Goal: Task Accomplishment & Management: Manage account settings

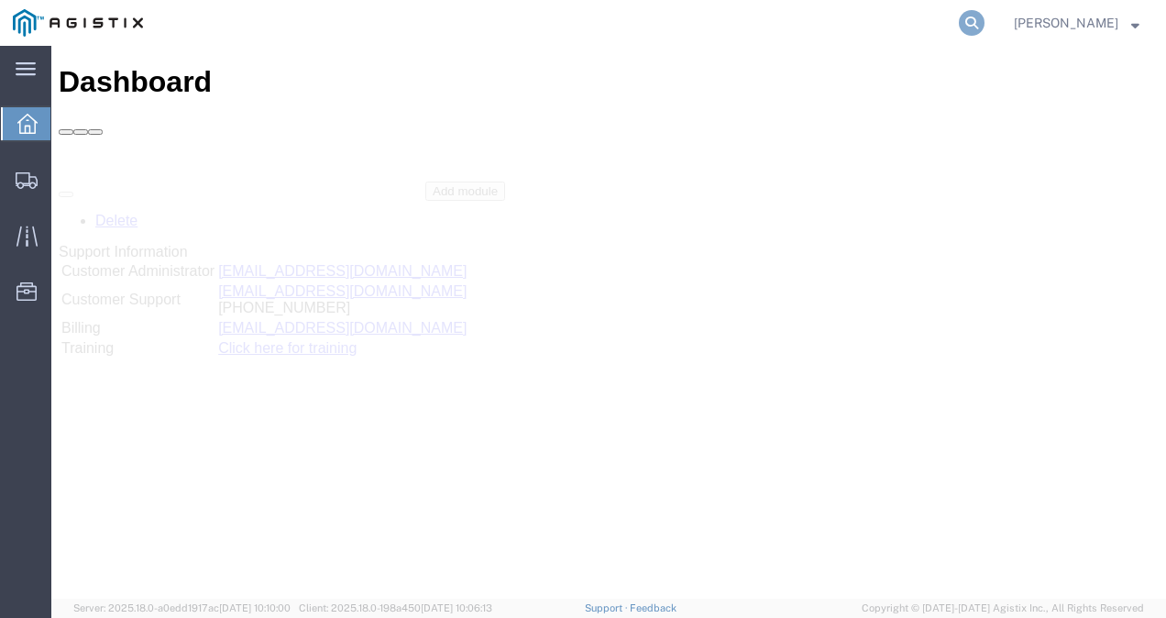
click at [984, 21] on icon at bounding box center [972, 23] width 26 height 26
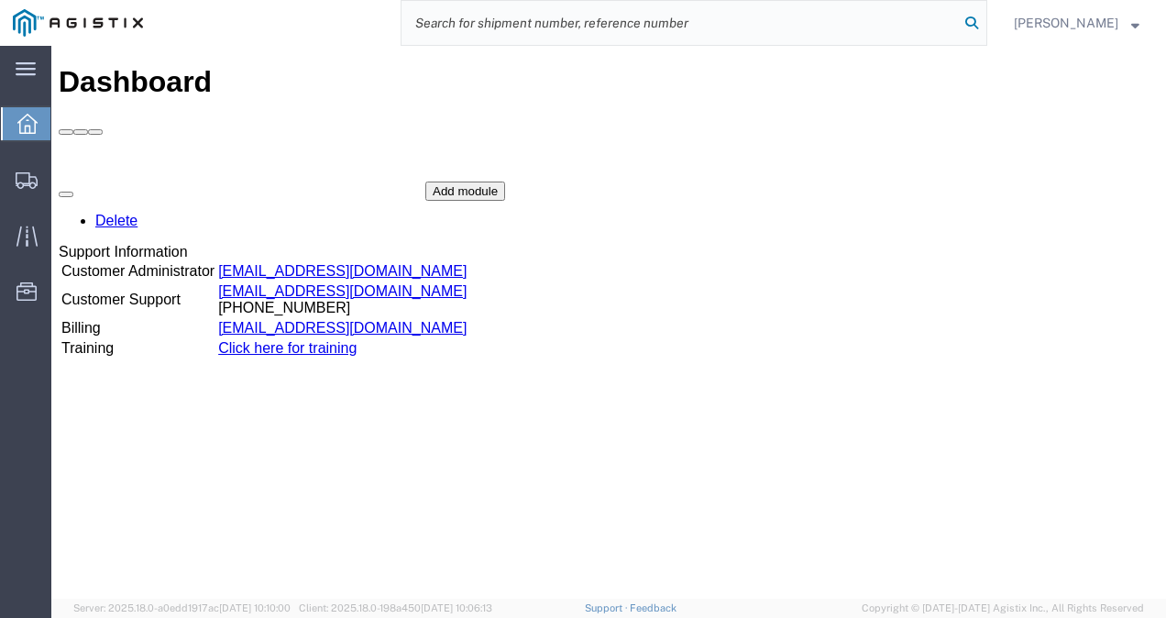
paste input "56731711"
type input "56731711"
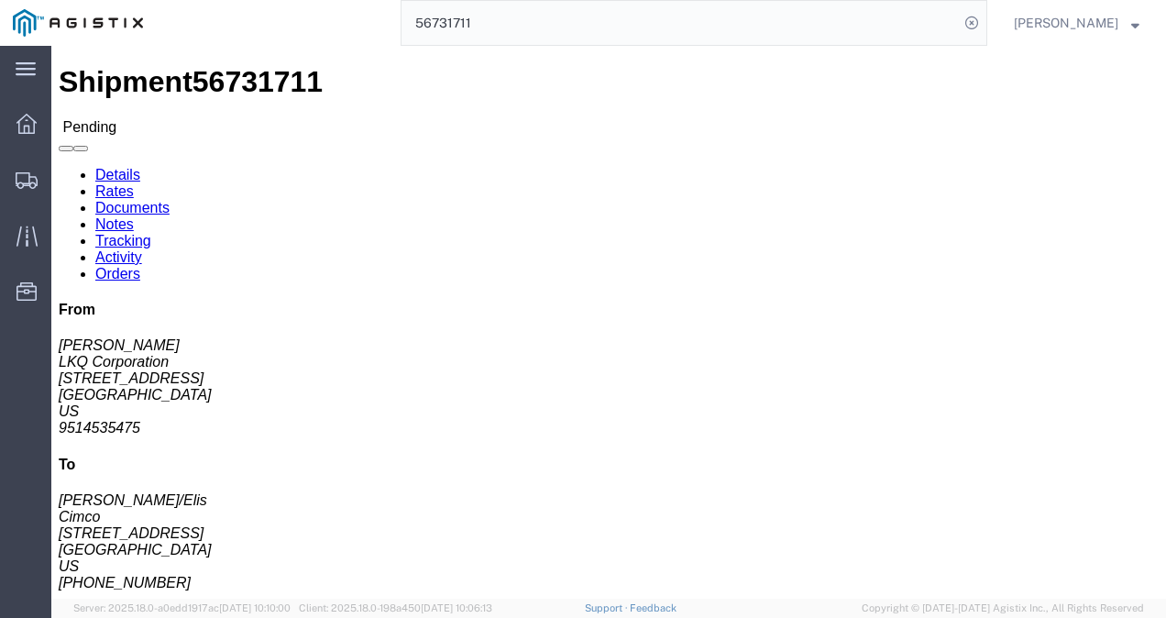
click div "Leg 1 - Truckload Vehicle 1: Standard Dry Van (53 Feet) Number of trucks: 1"
click h4 "Routing & Vehicle Information"
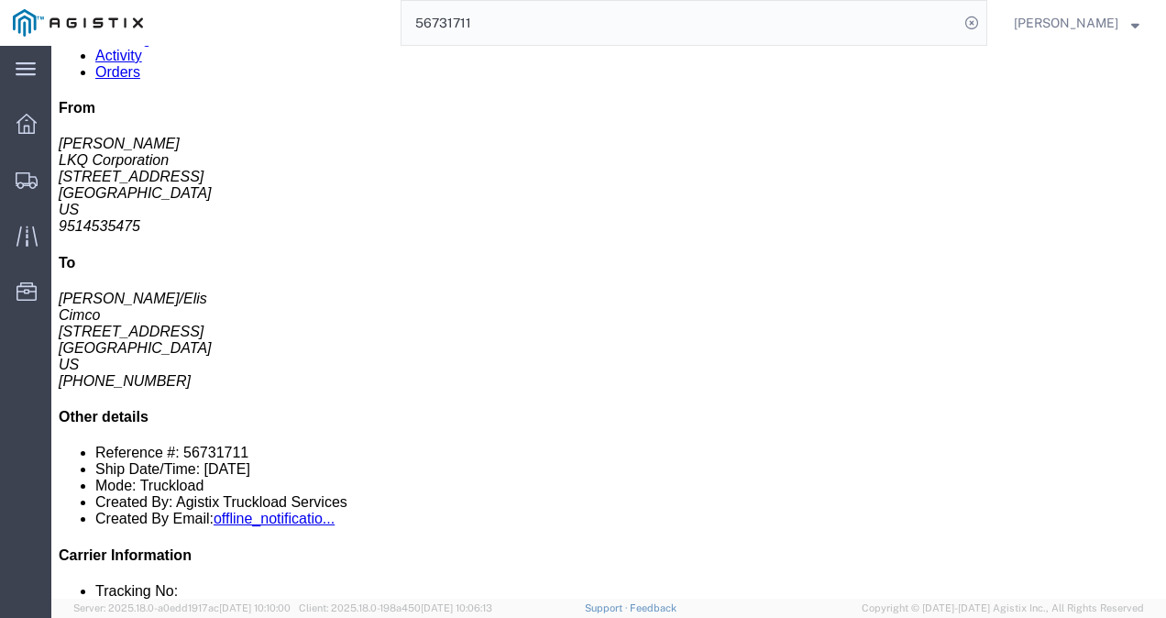
scroll to position [92, 0]
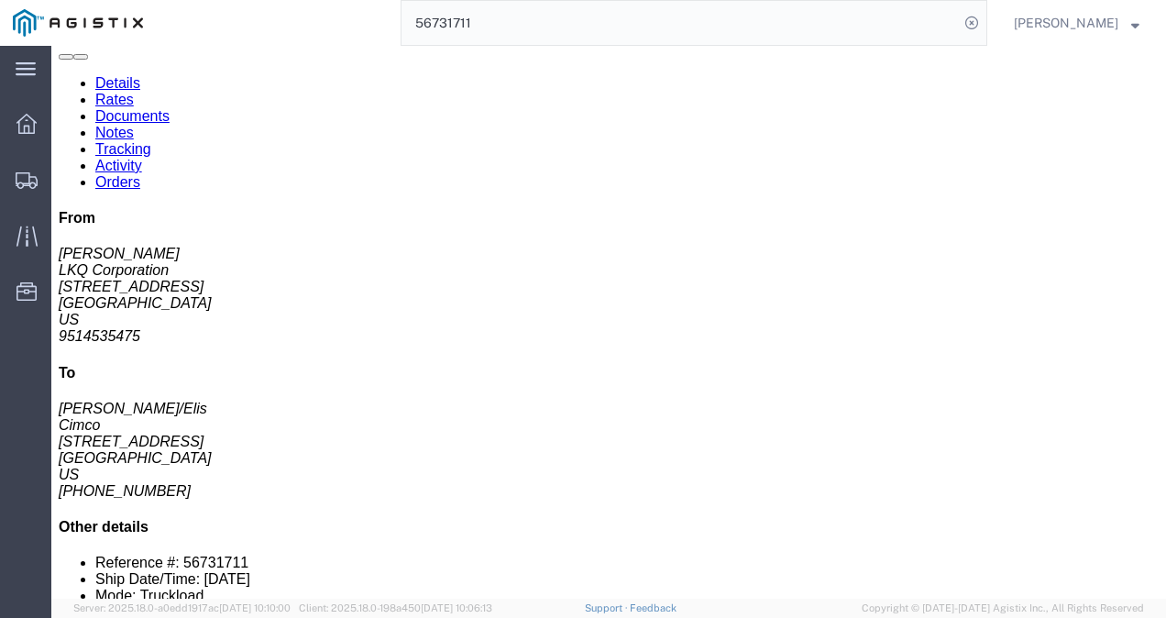
click div "Leg 1 - Truckload Vehicle 1: Standard Dry Van (53 Feet) Number of trucks: 1"
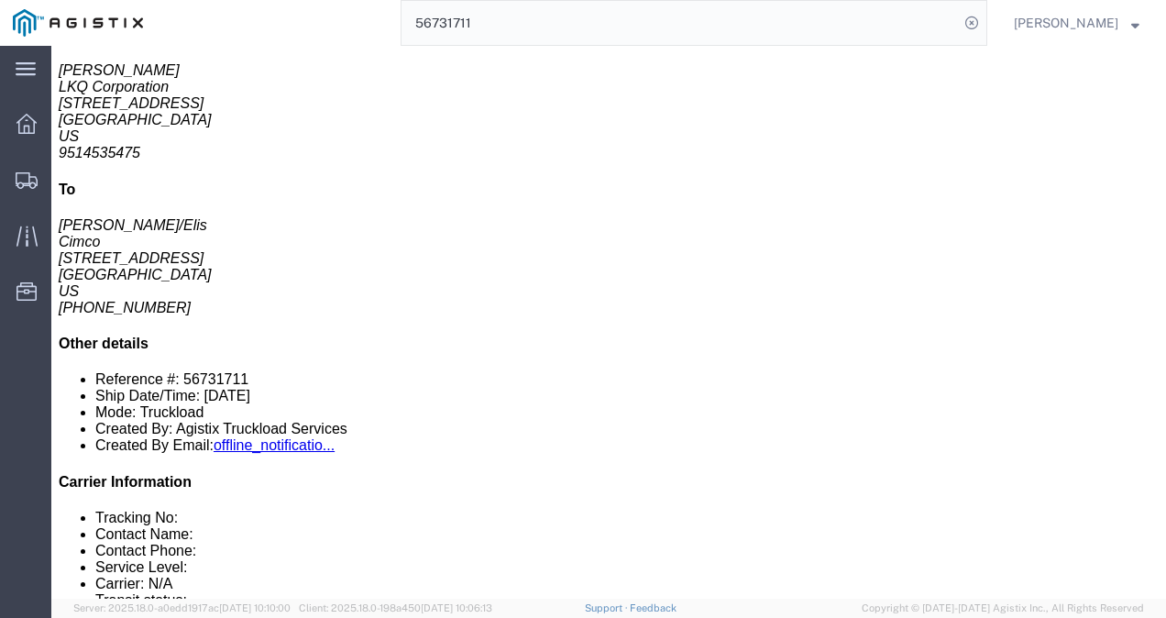
scroll to position [0, 0]
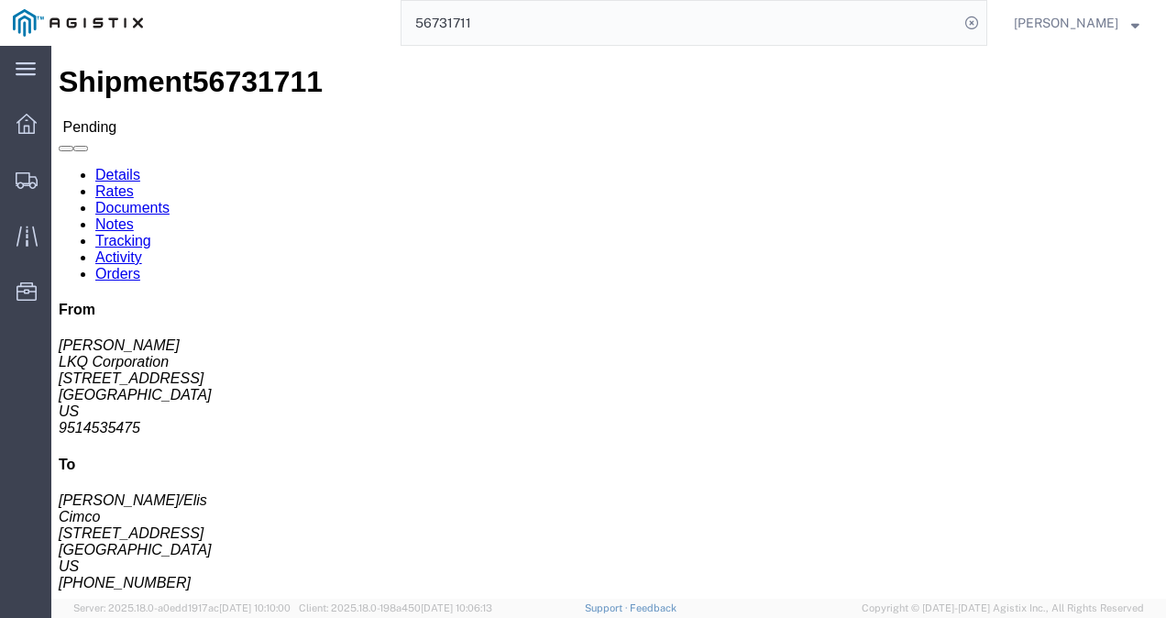
click div "Ship From LKQ Corporation ([PERSON_NAME]) 1246 [STREET_ADDRESS] 9514535475 [EMA…"
click div "Shipment Detail Ship From LKQ Corporation ([PERSON_NAME]) [STREET_ADDRESS] 9514…"
click link "Rates"
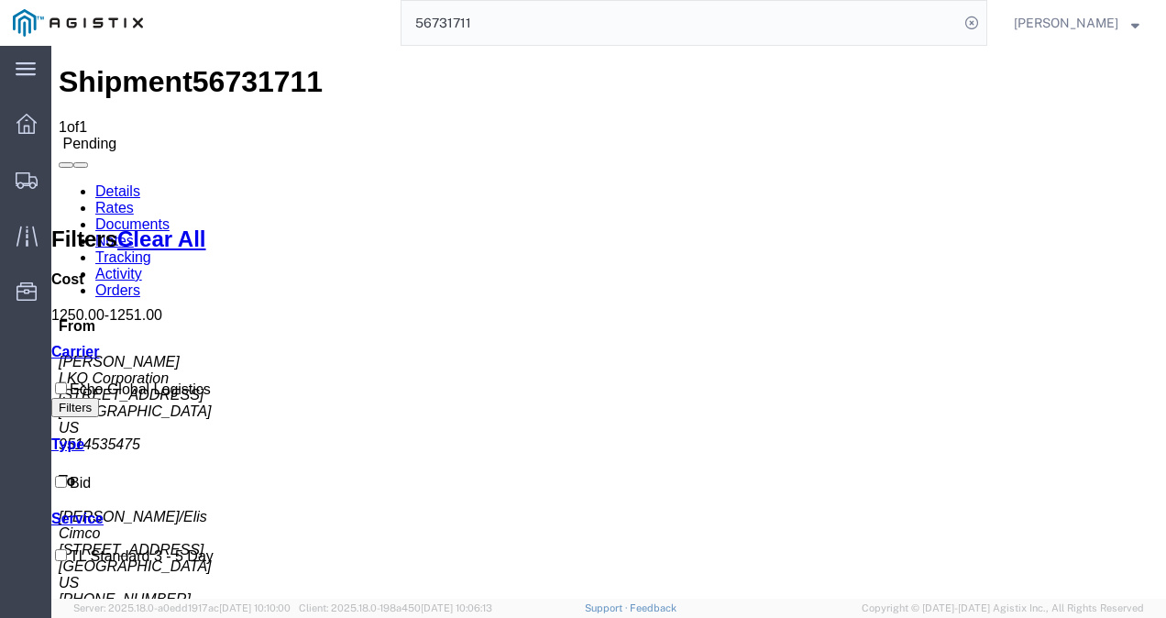
drag, startPoint x: 563, startPoint y: 367, endPoint x: 739, endPoint y: 559, distance: 260.8
drag, startPoint x: 379, startPoint y: 423, endPoint x: 500, endPoint y: 459, distance: 126.2
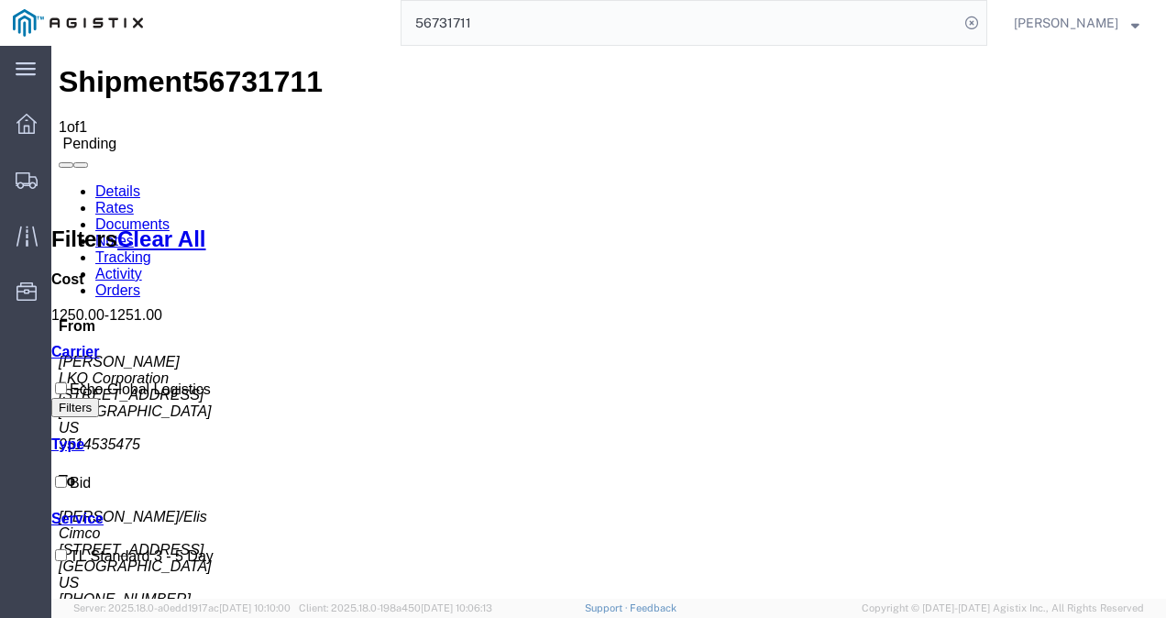
click at [124, 183] on link "Details" at bounding box center [117, 191] width 45 height 16
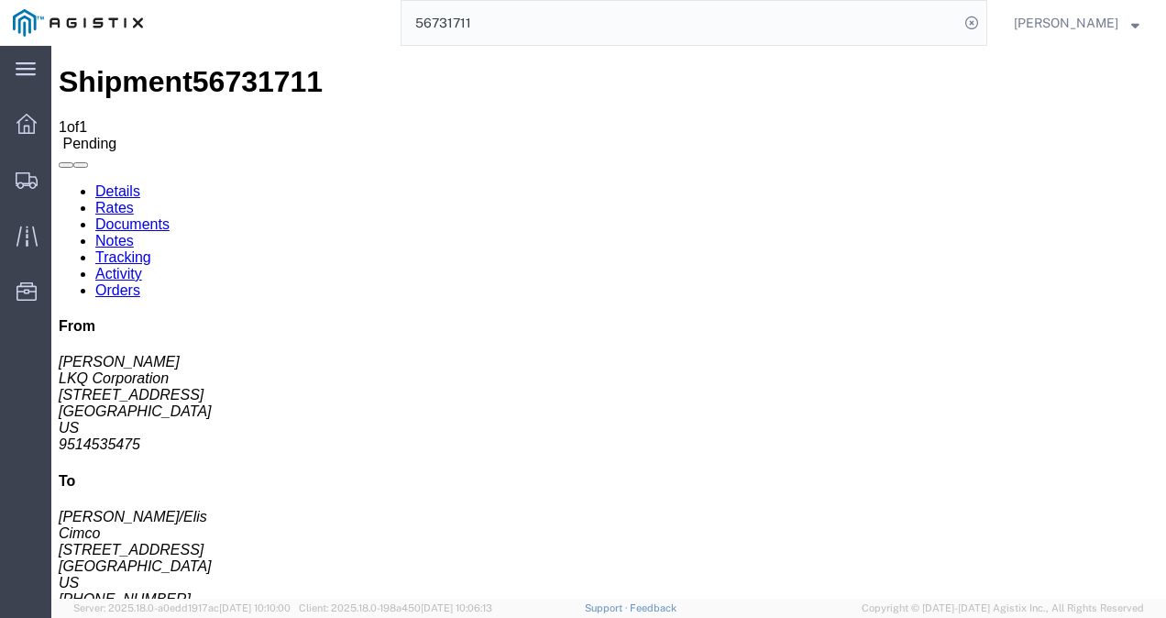
click div "Leg 1 - Truckload Vehicle 1: Standard Dry Van (53 Feet) Number of trucks: 1"
click h4 "Routing & Vehicle Information"
drag, startPoint x: 588, startPoint y: 309, endPoint x: 723, endPoint y: 443, distance: 189.9
click div "Ship From LKQ Corporation ([PERSON_NAME]) [STREET_ADDRESS] 9514535475 [EMAIL_AD…"
click div "Leg 1 - Truckload Vehicle 1: Standard Dry Van (53 Feet) Number of trucks: 1"
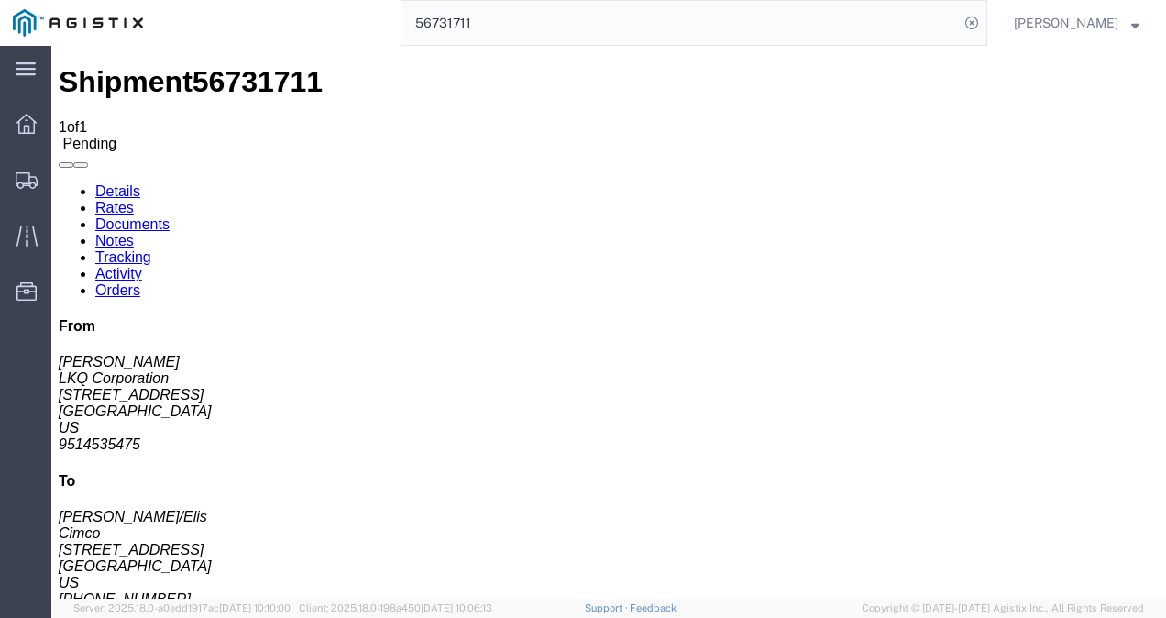
drag, startPoint x: 543, startPoint y: 323, endPoint x: 777, endPoint y: 265, distance: 241.6
click h4 "Routing & Vehicle Information"
click div "Ship From LKQ Corporation ([PERSON_NAME]) [STREET_ADDRESS] 9514535475 [EMAIL_AD…"
click div "Leg 1 - Truckload Vehicle 1: Standard Dry Van (53 Feet) Number of trucks: 1"
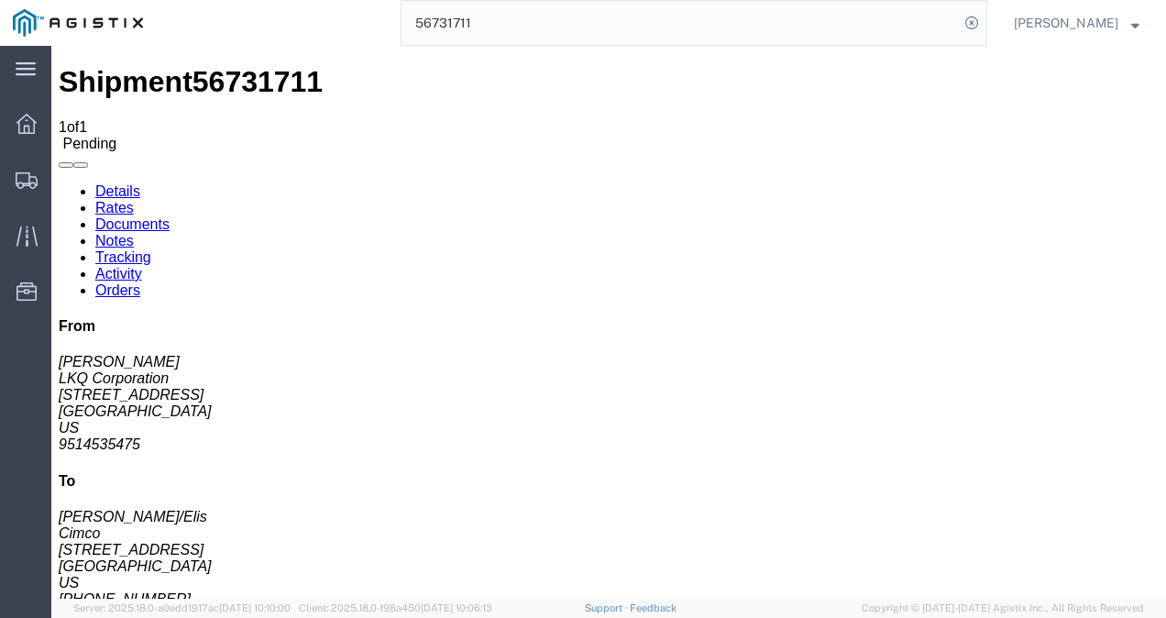
click div "Leg 1 - Truckload Vehicle 1: Standard Dry Van (53 Feet) Number of trucks: 1"
drag, startPoint x: 569, startPoint y: 297, endPoint x: 376, endPoint y: 251, distance: 198.8
click div "Ship From LKQ Corporation ([PERSON_NAME]) [STREET_ADDRESS] 9514535475 [EMAIL_AD…"
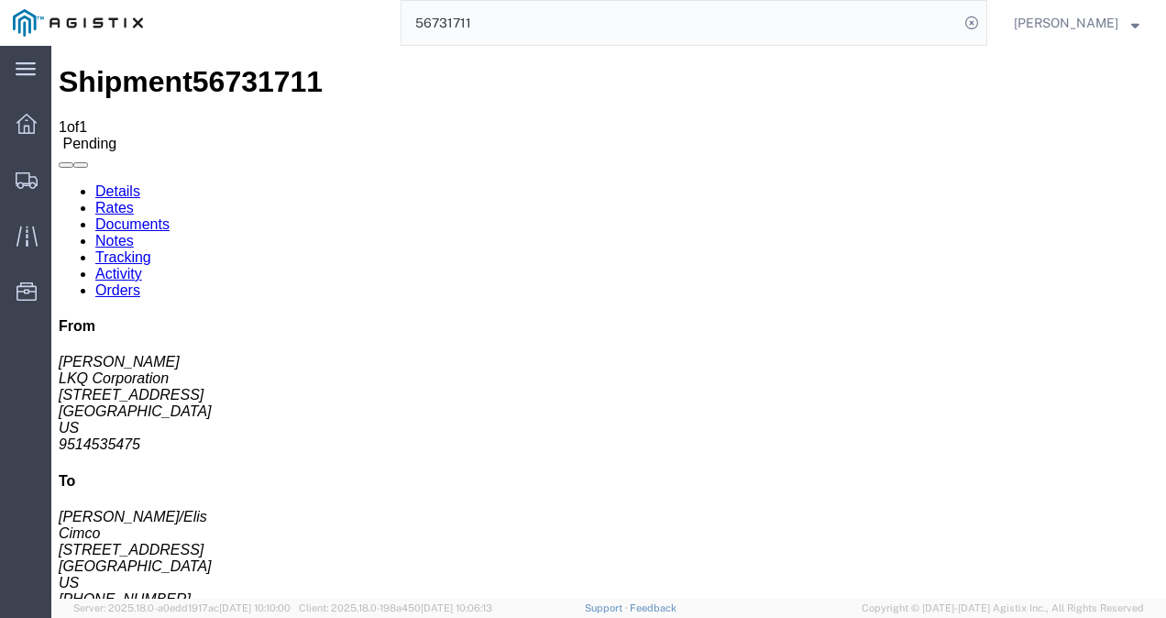
click button "Enter / Modify Bid"
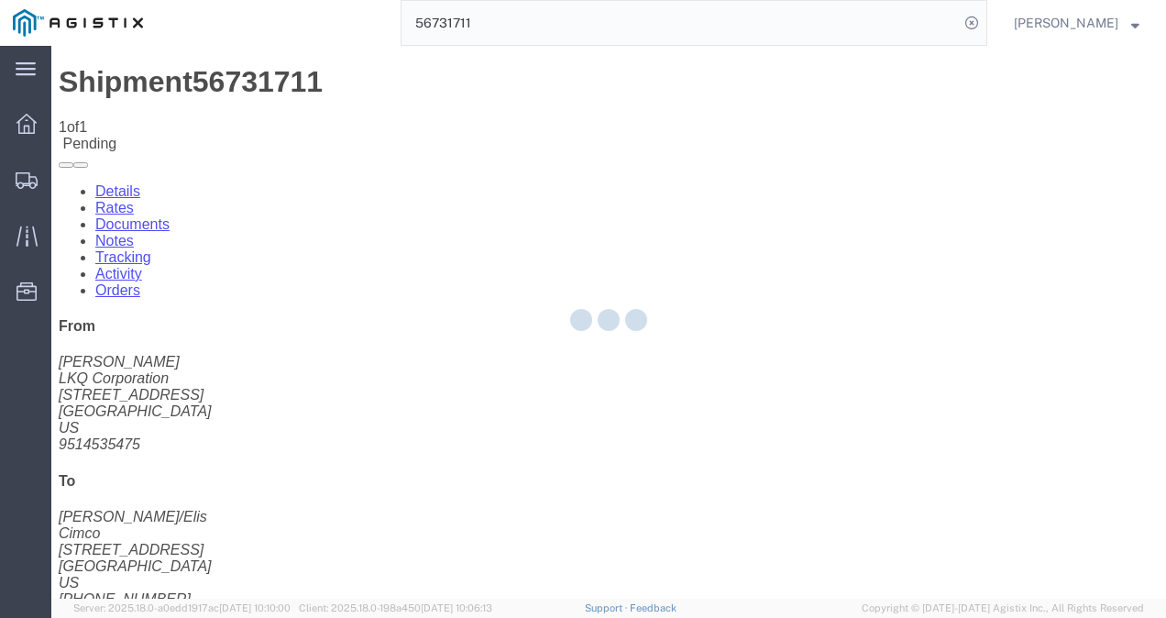
select select "4622"
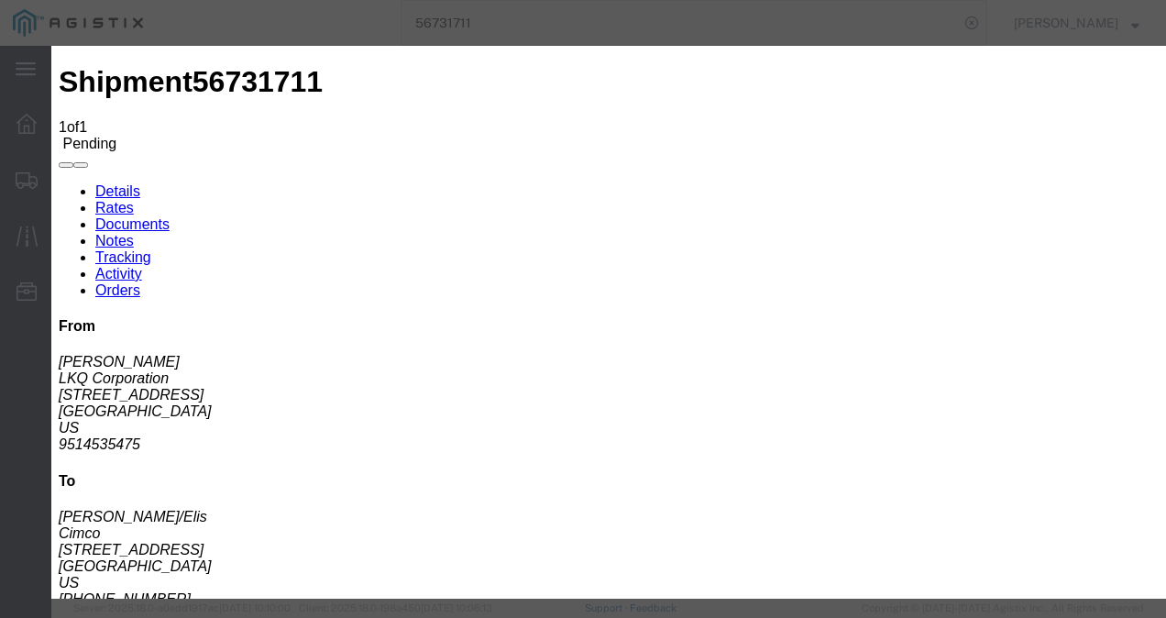
click link "ks_ga - Echo Global Logistics - TL Standard 3 - 5 Day"
drag, startPoint x: 797, startPoint y: 374, endPoint x: 631, endPoint y: 370, distance: 165.9
click div "Select 2 Day Service 3 Axle Winch Truck 3 to 5 Day Service 96L Domestic Flat Ra…"
type input "1550"
click button "Submit"
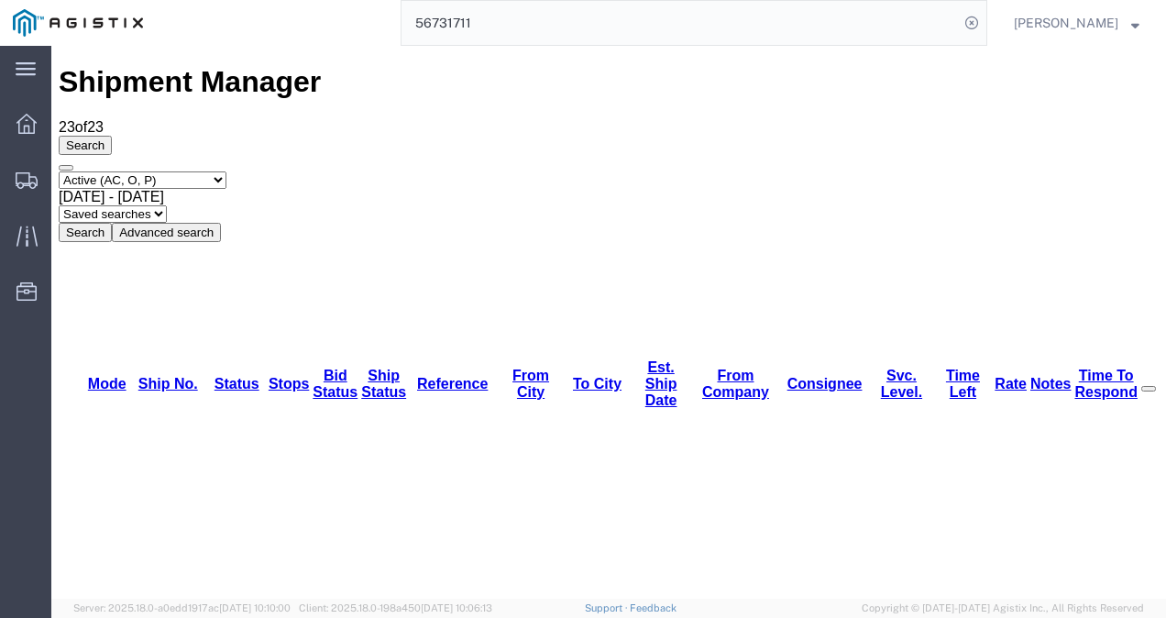
drag, startPoint x: 152, startPoint y: 327, endPoint x: 361, endPoint y: 369, distance: 213.2
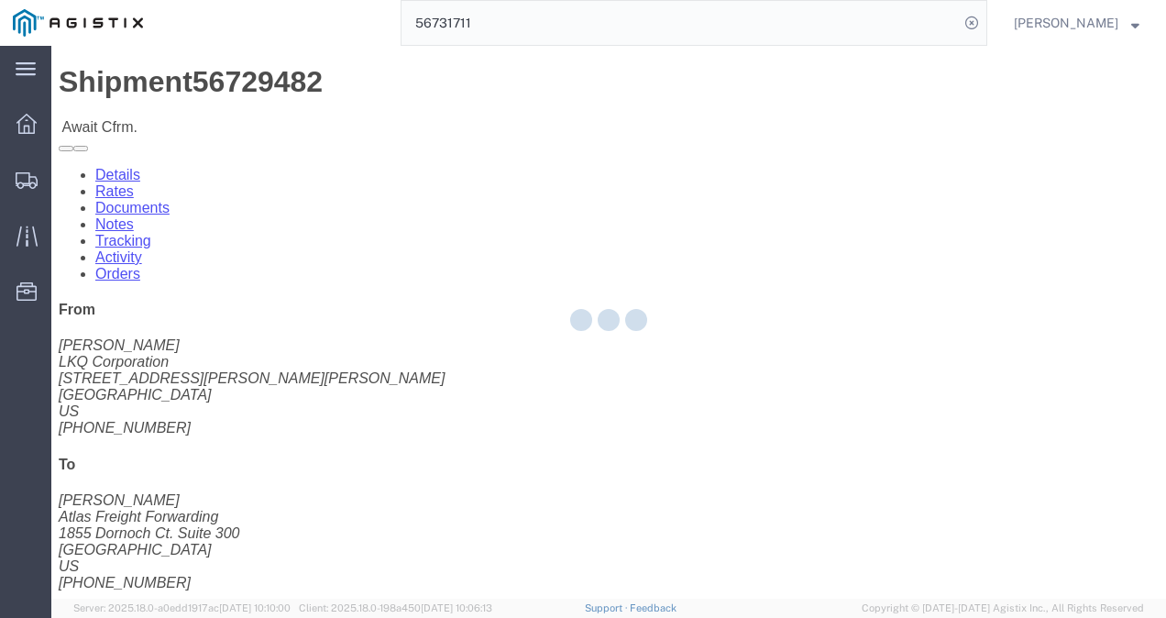
click at [614, 365] on div at bounding box center [608, 322] width 1115 height 553
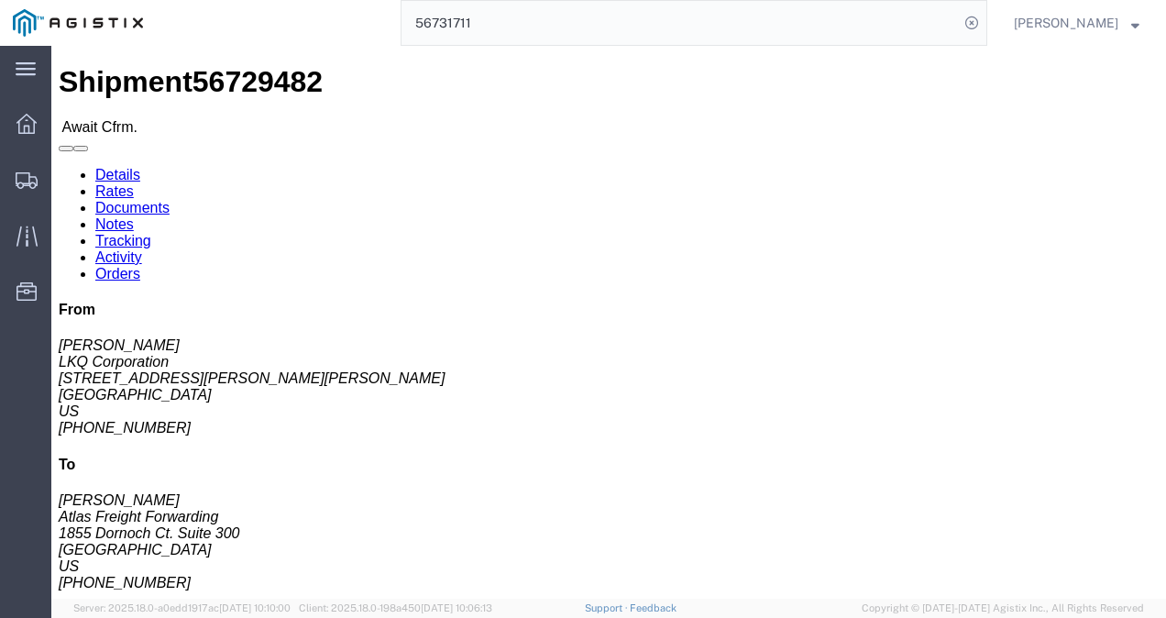
click link "Rates"
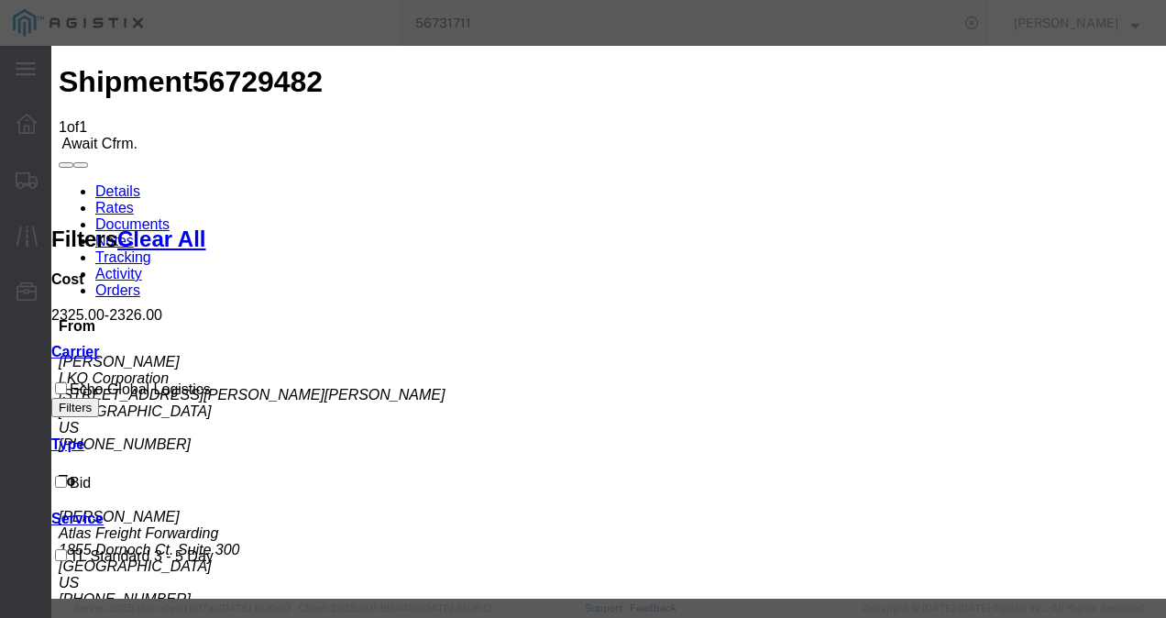
drag, startPoint x: 456, startPoint y: 258, endPoint x: 489, endPoint y: 267, distance: 34.2
type input "21987398213987"
type input "9872138721"
type input "98721983721987"
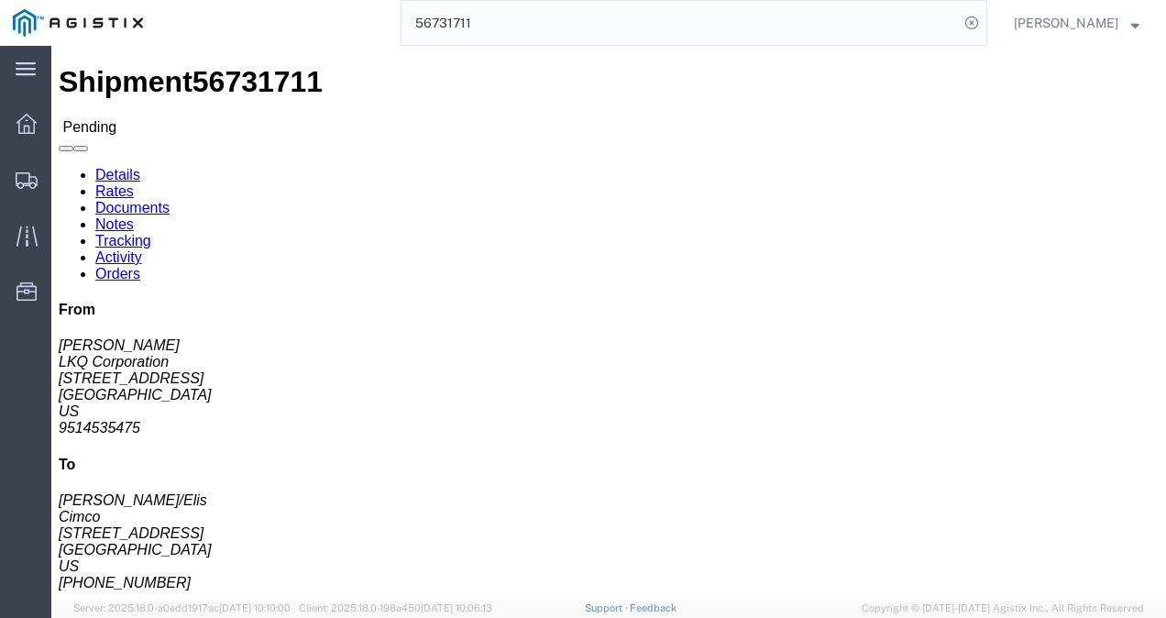
click div "Ship From LKQ Corporation ([PERSON_NAME]) 1246 [STREET_ADDRESS] 9514535475 [EMA…"
drag, startPoint x: 602, startPoint y: 317, endPoint x: 1078, endPoint y: 282, distance: 477.0
click div "Shipment Detail Ship From LKQ Corporation ([PERSON_NAME]) 1246 [STREET_ADDRESS]…"
click h4 "Routing & Vehicle Information"
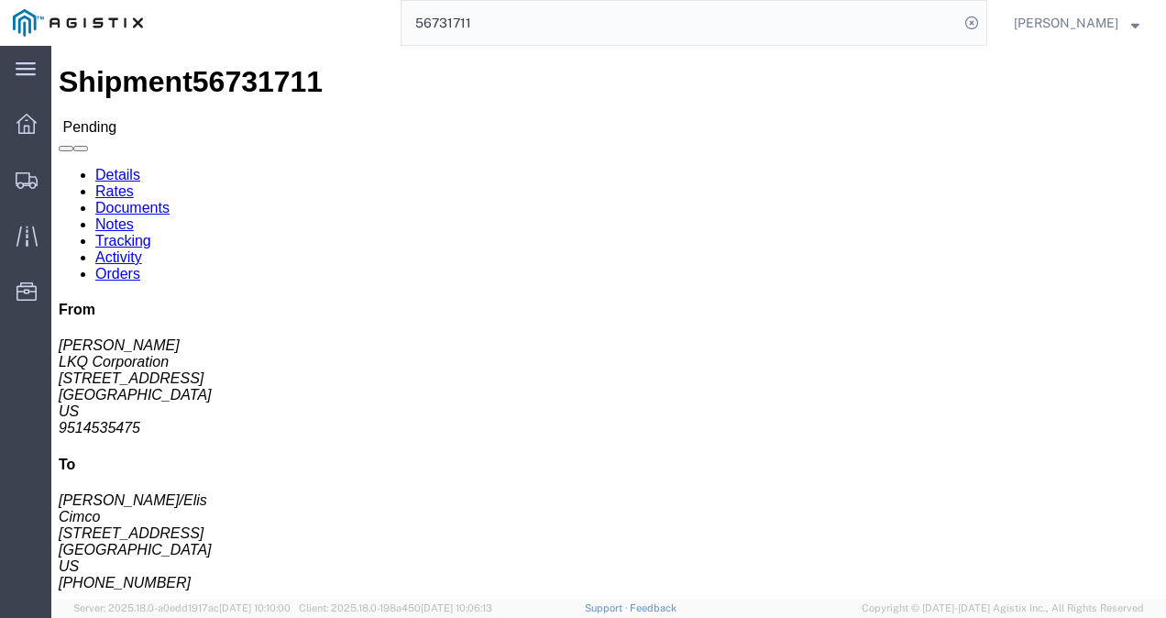
click h4 "Routing & Vehicle Information"
click div "Shipment Detail Ship From LKQ Corporation ([PERSON_NAME]) 1246 [STREET_ADDRESS]…"
click b "56731711"
copy b "56731711"
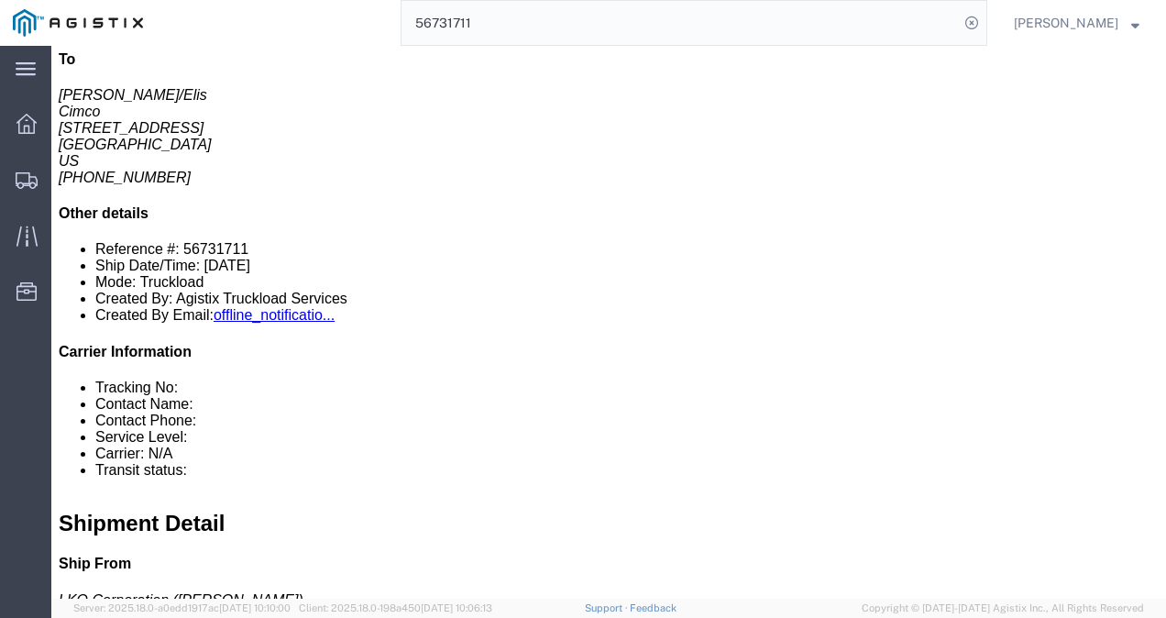
scroll to position [367, 0]
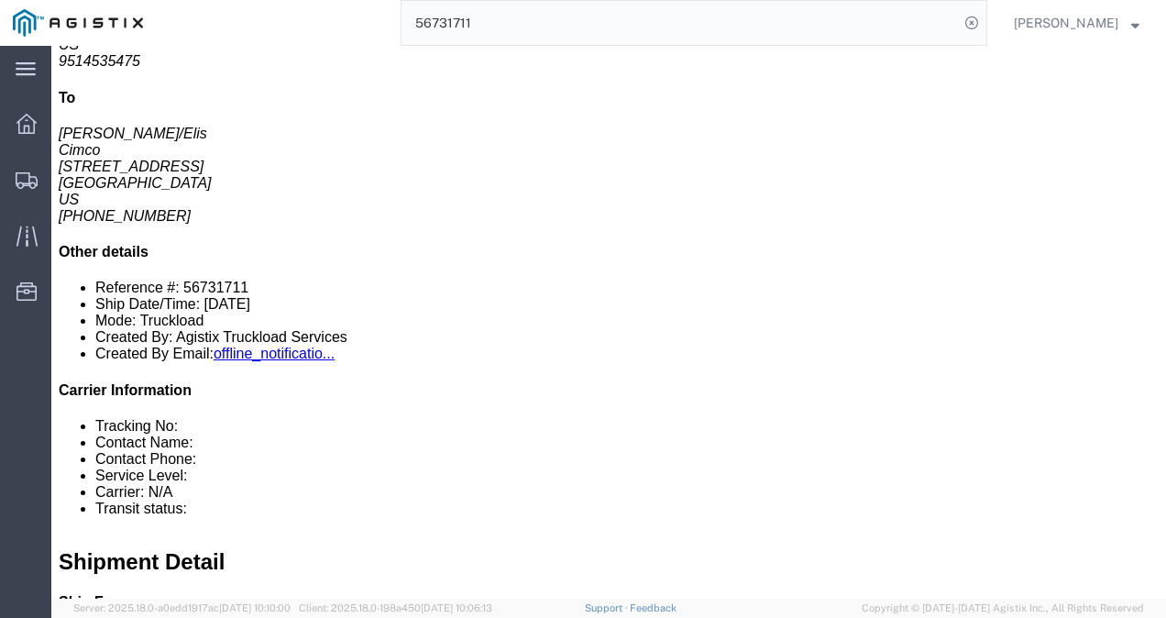
drag, startPoint x: 616, startPoint y: 363, endPoint x: 1085, endPoint y: 346, distance: 469.6
click div "30 Pallet(s) Standard (Stackable) Total weight: 40000.00 LBS ( dim ) Carton cou…"
click span "56731711"
copy span "56731711"
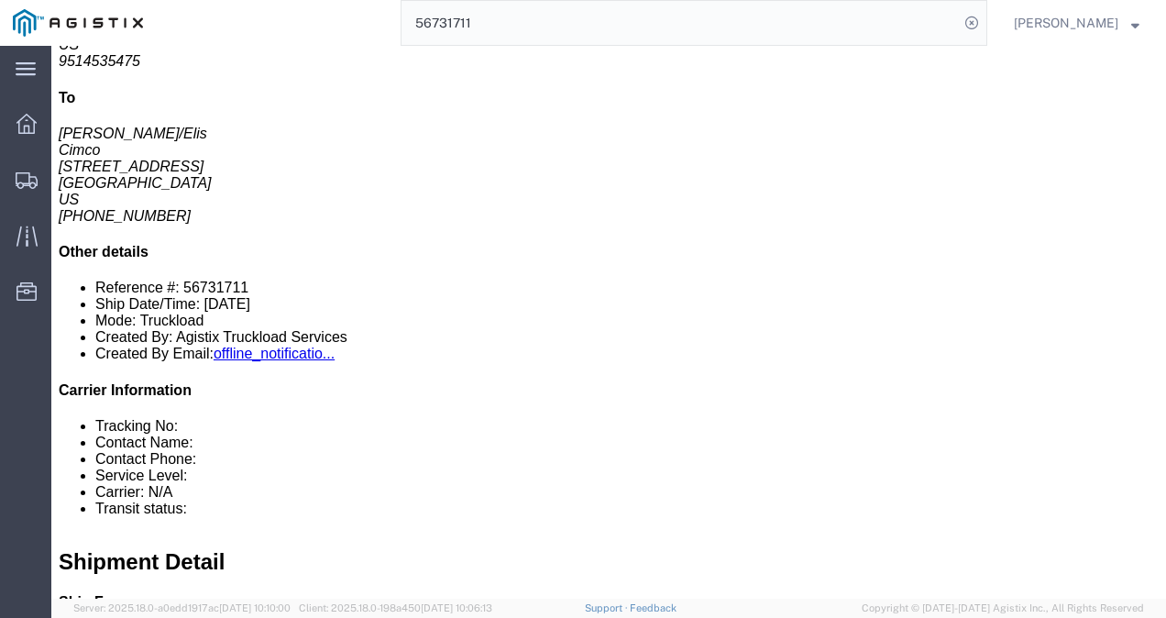
click at [595, 33] on input "56731711" at bounding box center [679, 23] width 557 height 44
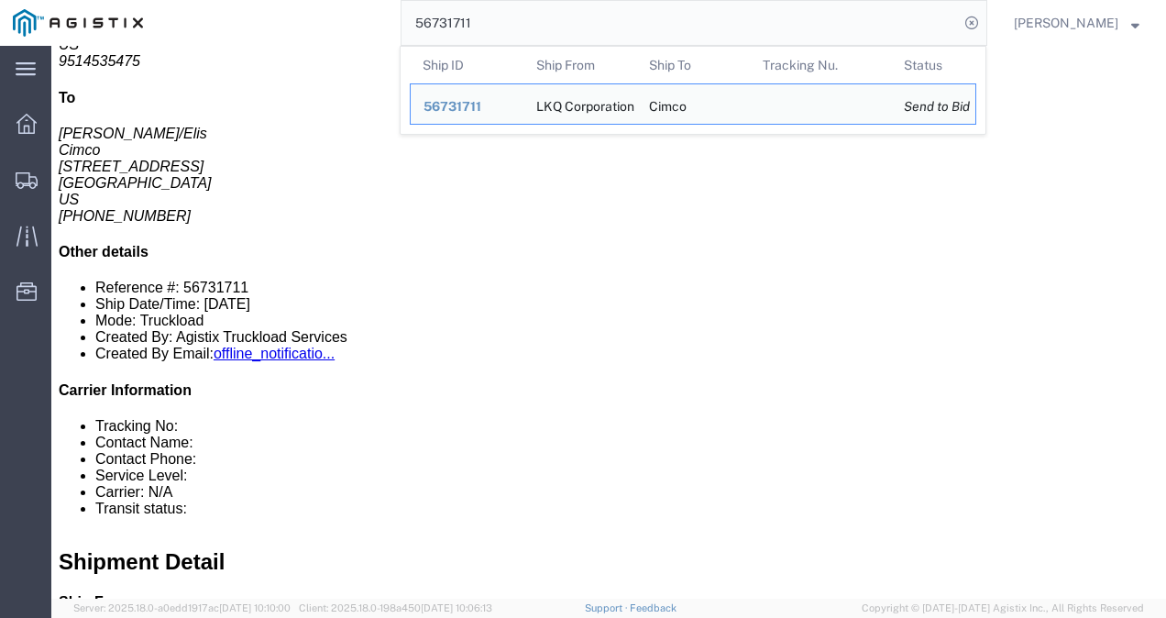
click at [595, 33] on input "56731711" at bounding box center [679, 23] width 557 height 44
paste input "2115"
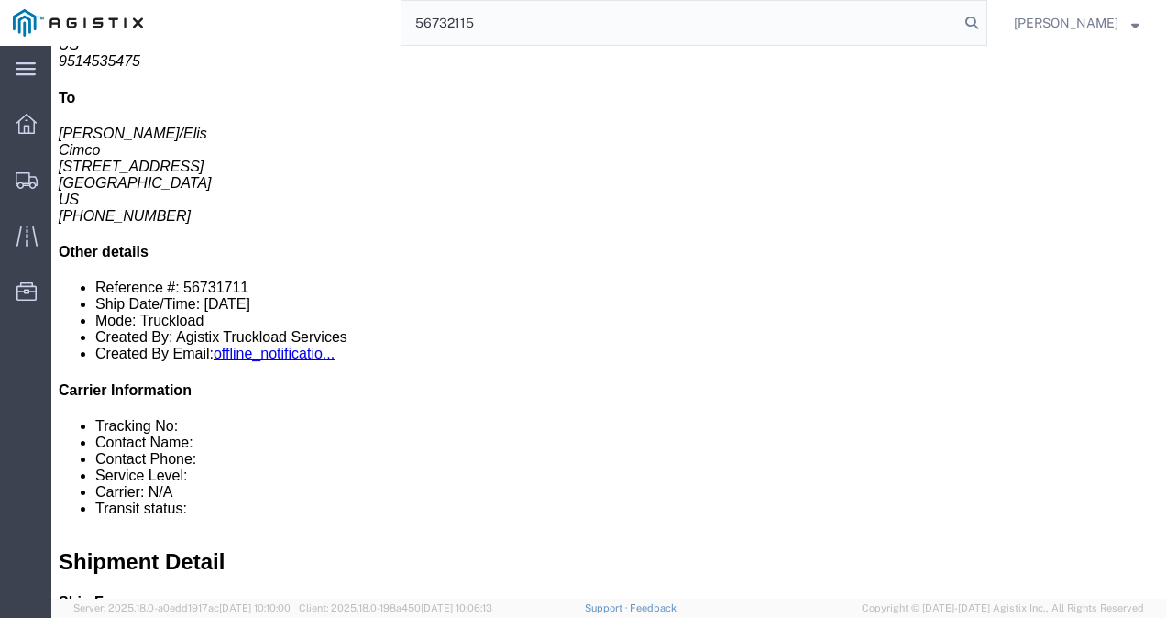
type input "56732115"
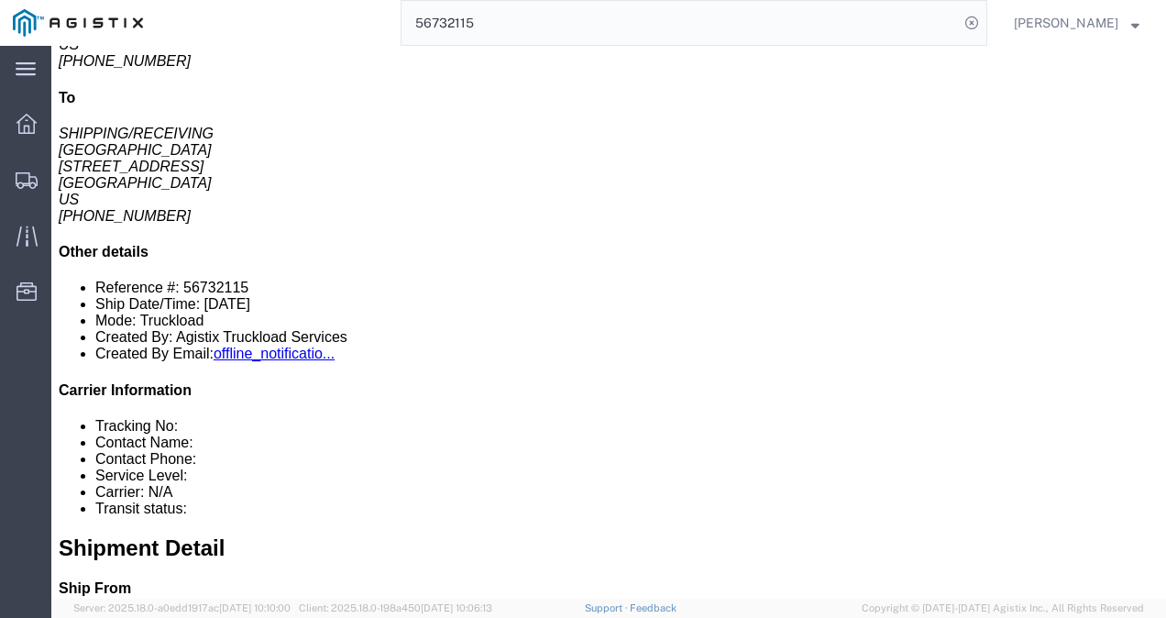
click div
click link "Rates"
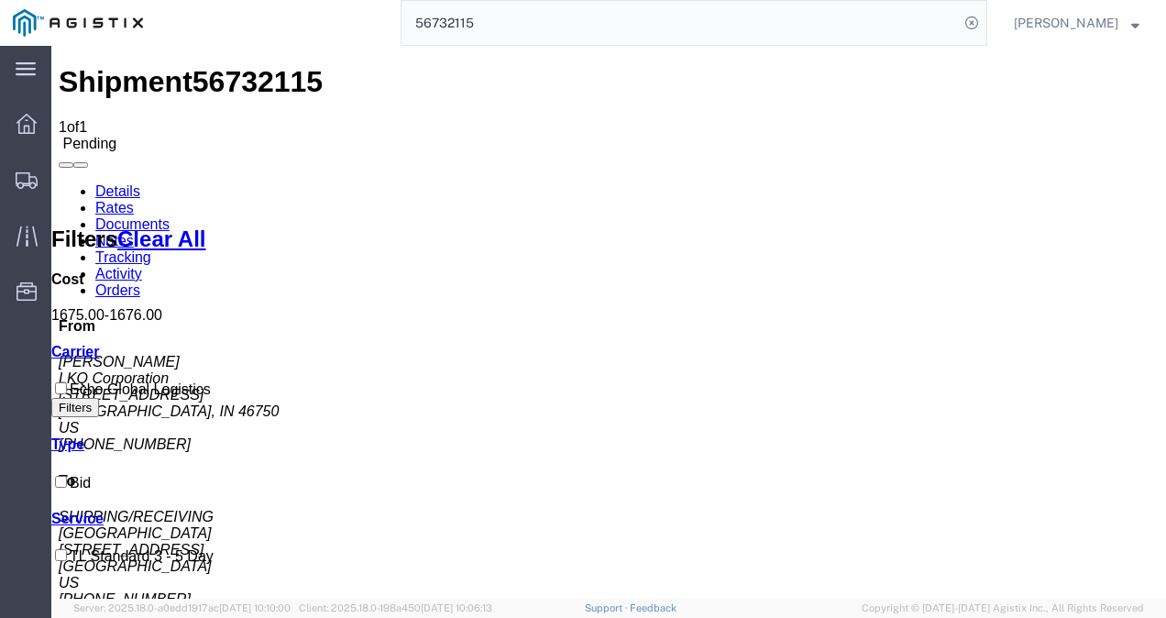
click at [135, 183] on link "Details" at bounding box center [117, 191] width 45 height 16
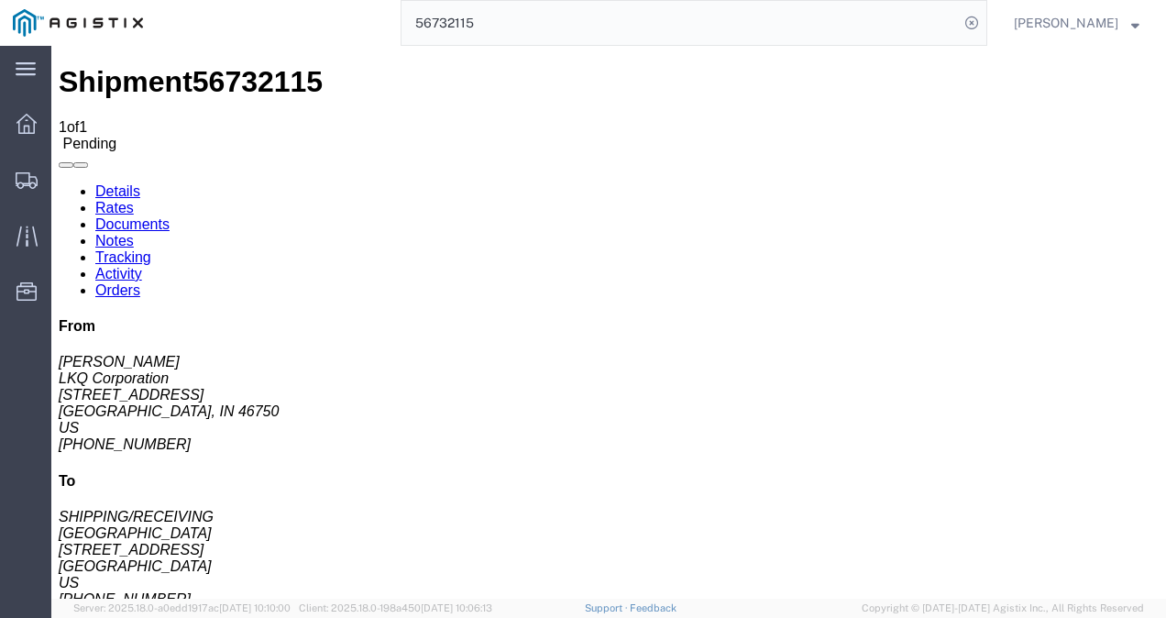
click button "Enter / Modify Bid"
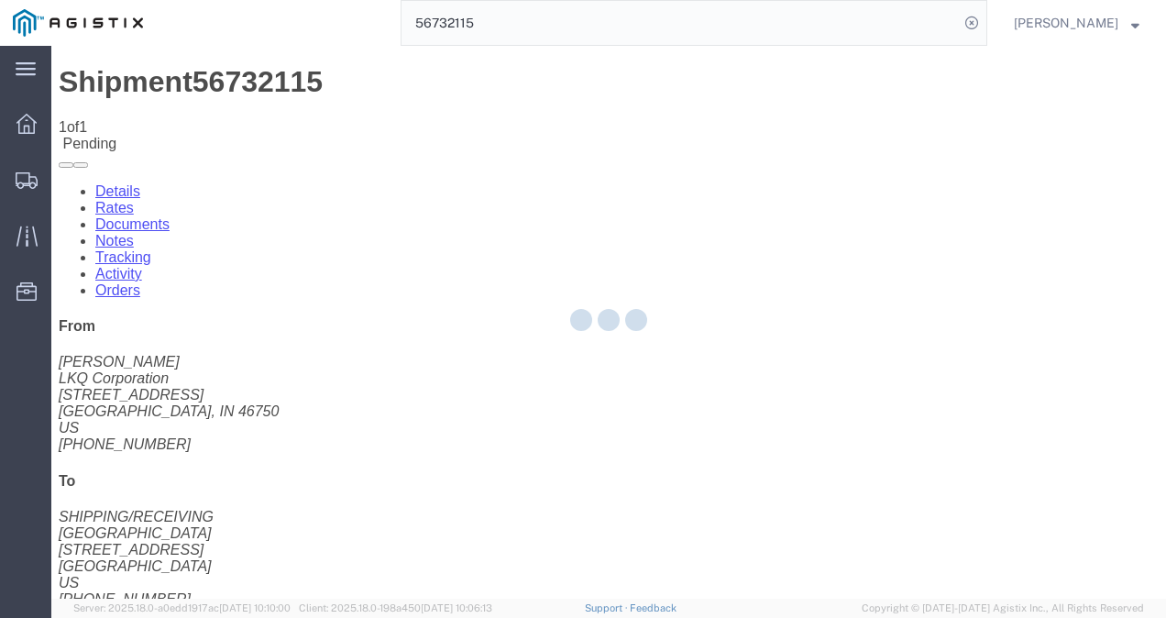
select select "4622"
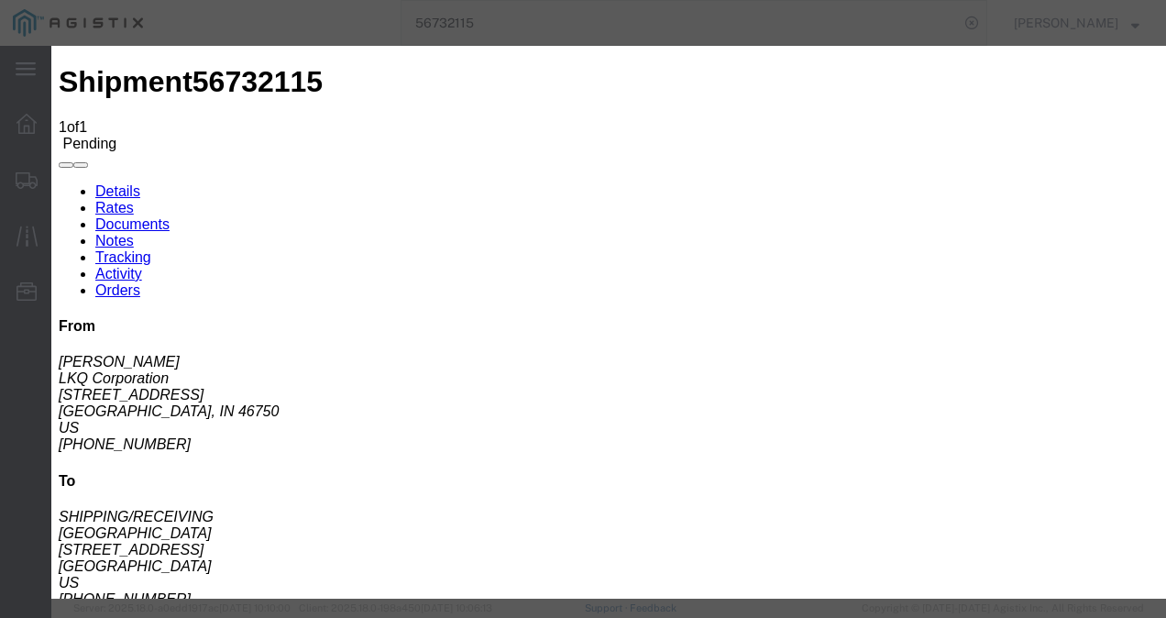
click link "ks_ga - Echo Global Logistics - TL Standard 3 - 5 Day"
drag, startPoint x: 940, startPoint y: 290, endPoint x: 705, endPoint y: 284, distance: 235.6
click div "Select 2 Day Service 3 Axle Winch Truck 3 to 5 Day Service 96L Domestic Flat Ra…"
type input "1550"
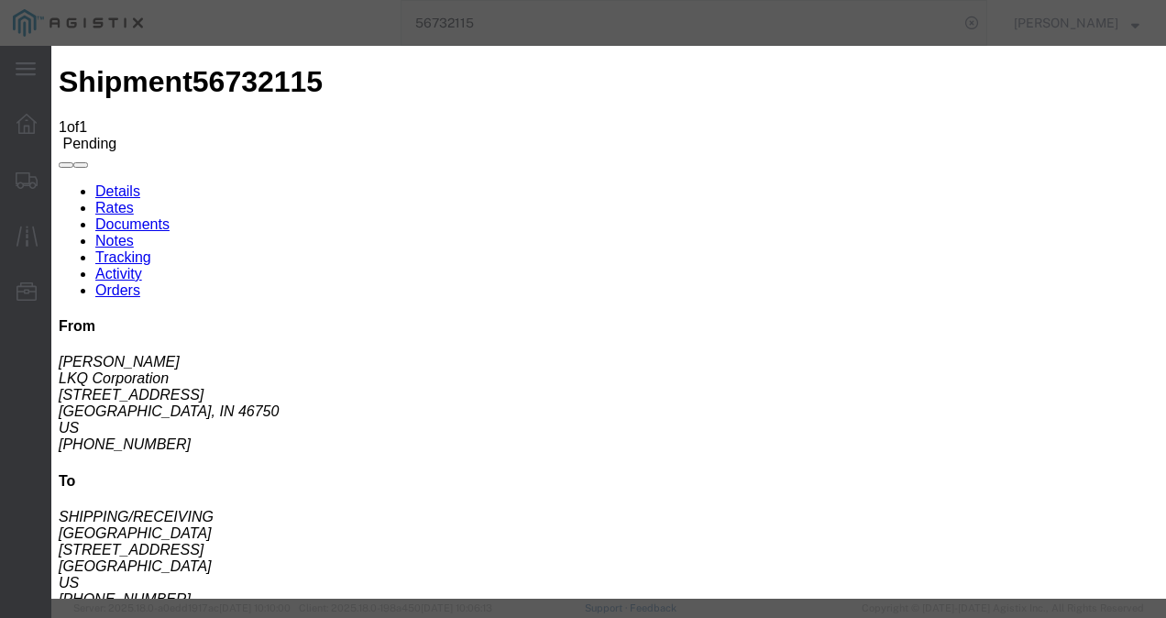
click button "Submit"
